Goal: Entertainment & Leisure: Browse casually

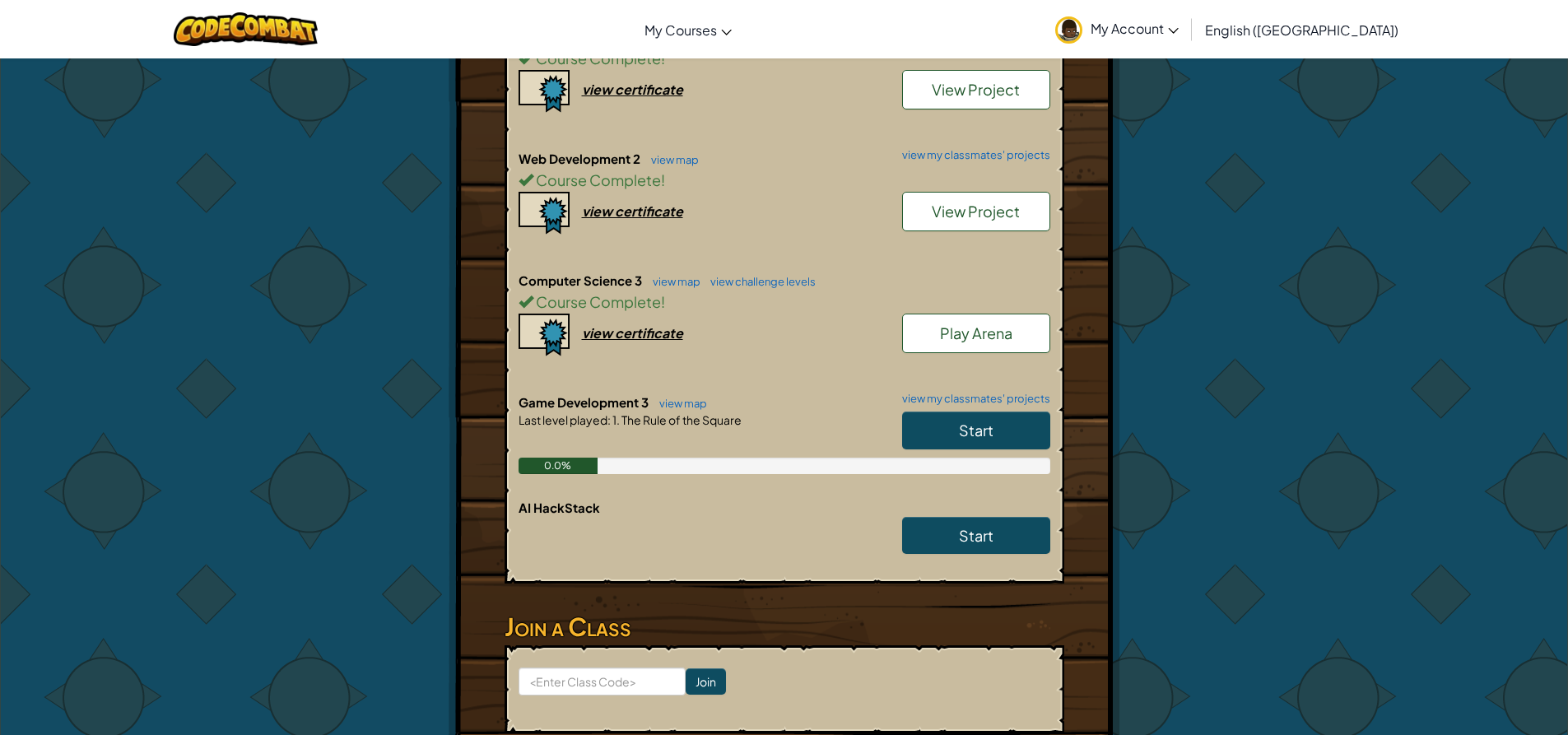
scroll to position [905, 0]
click at [999, 334] on span "Play Arena" at bounding box center [976, 332] width 72 height 19
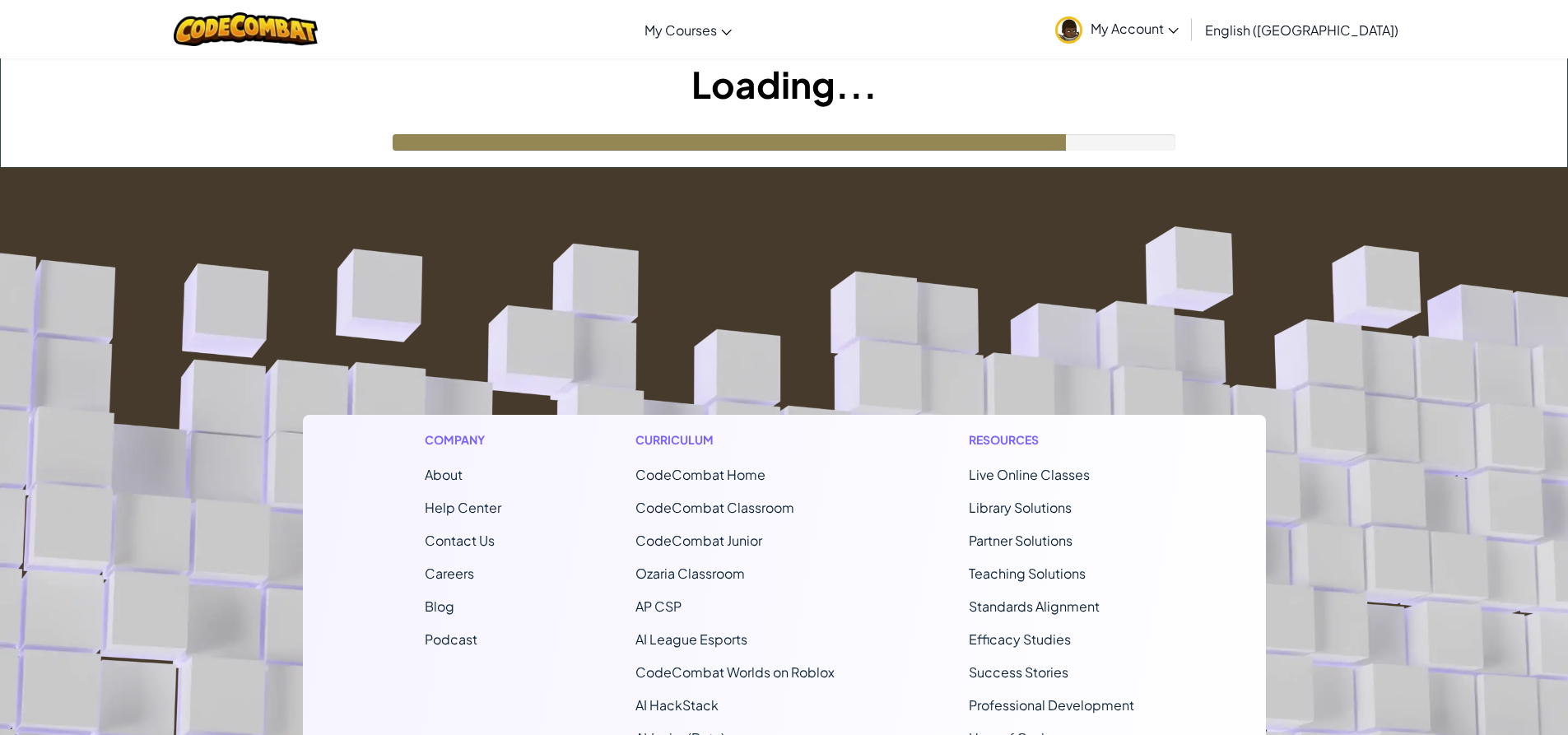
drag, startPoint x: 451, startPoint y: 64, endPoint x: 456, endPoint y: 83, distance: 19.6
click at [451, 64] on h1 "Loading..." at bounding box center [784, 84] width 1566 height 51
click at [343, 181] on footer "Company About Help Center Contact Us Careers Blog Podcast Curriculum CodeCombat…" at bounding box center [784, 613] width 1568 height 891
